Goal: Transaction & Acquisition: Purchase product/service

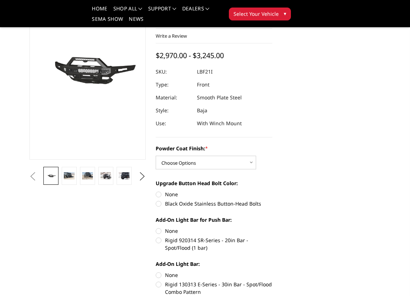
scroll to position [71, 0]
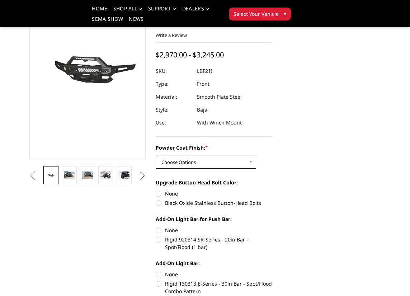
select select "2766"
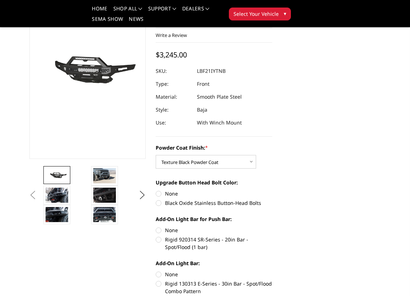
click at [38, 199] on button "Previous" at bounding box center [33, 195] width 11 height 11
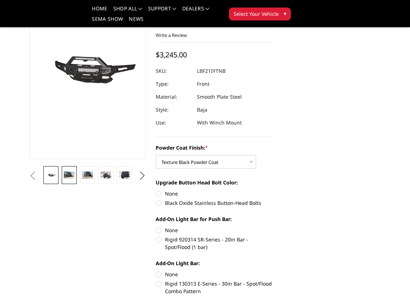
click at [74, 177] on img at bounding box center [69, 174] width 10 height 7
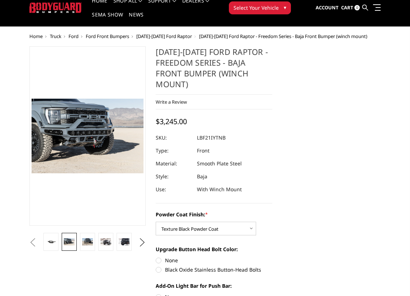
scroll to position [24, 0]
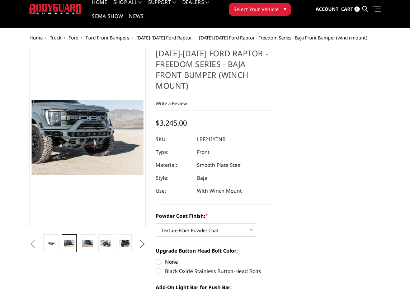
click at [142, 245] on button "Next" at bounding box center [142, 244] width 11 height 11
click at [86, 245] on img at bounding box center [87, 243] width 10 height 7
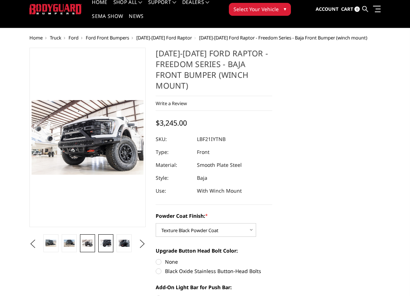
click at [105, 245] on img at bounding box center [105, 243] width 10 height 7
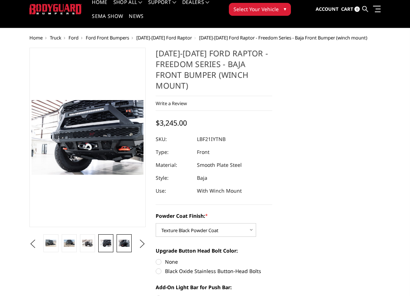
click at [123, 244] on img at bounding box center [124, 243] width 10 height 7
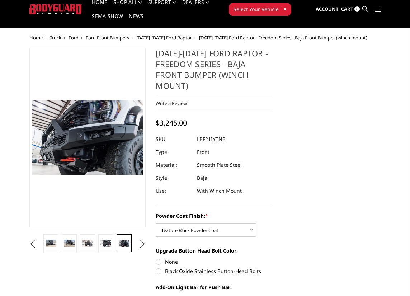
click at [142, 244] on button "Next" at bounding box center [142, 244] width 11 height 11
click at [101, 245] on img at bounding box center [105, 243] width 10 height 7
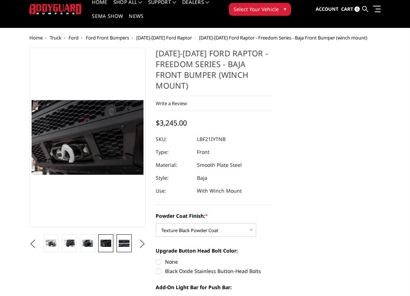
click at [125, 246] on img at bounding box center [124, 243] width 10 height 7
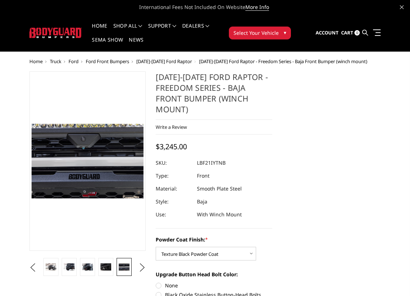
scroll to position [0, 0]
